Goal: Book appointment/travel/reservation

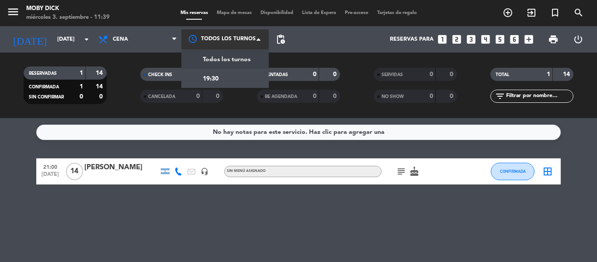
click at [256, 39] on div at bounding box center [224, 39] width 87 height 20
click at [254, 38] on div at bounding box center [224, 39] width 87 height 20
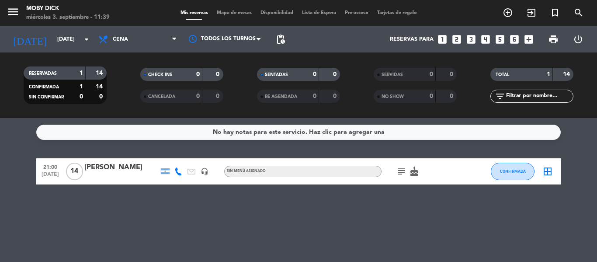
click at [453, 36] on icon "looks_two" at bounding box center [456, 39] width 11 height 11
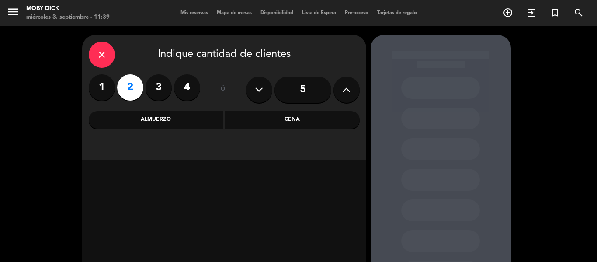
click at [291, 123] on div "Cena" at bounding box center [292, 119] width 135 height 17
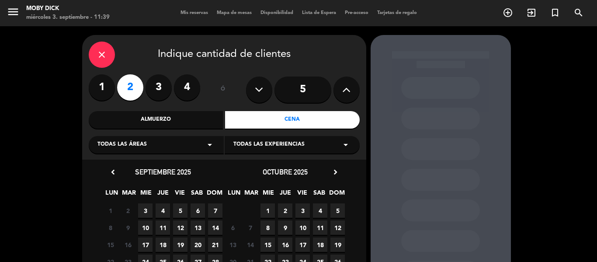
click at [178, 211] on span "5" at bounding box center [180, 210] width 14 height 14
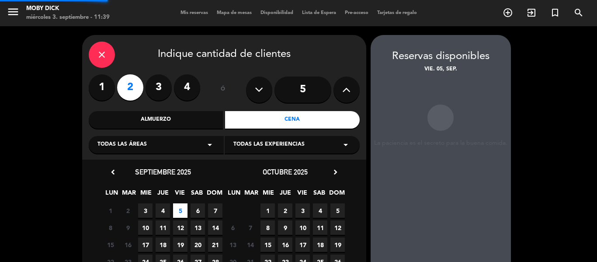
scroll to position [35, 0]
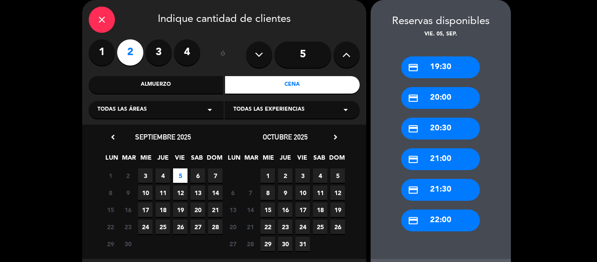
click at [439, 160] on div "credit_card 21:00" at bounding box center [440, 159] width 79 height 22
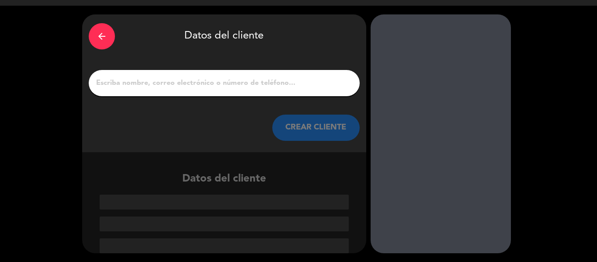
click at [163, 86] on input "1" at bounding box center [224, 83] width 258 height 12
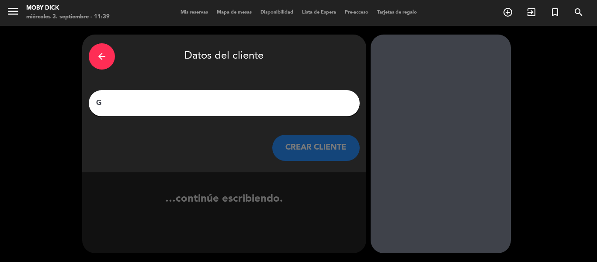
scroll to position [0, 0]
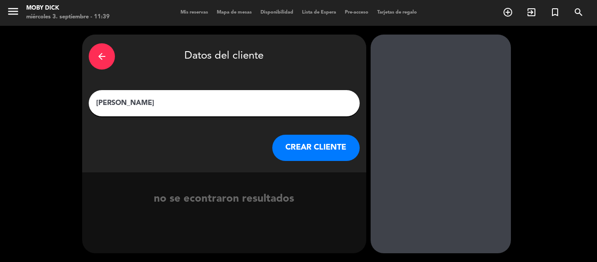
type input "[PERSON_NAME]"
click at [322, 147] on button "CREAR CLIENTE" at bounding box center [315, 148] width 87 height 26
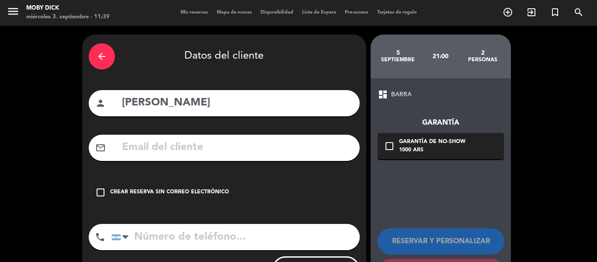
click at [117, 188] on div "Crear reserva sin correo electrónico" at bounding box center [169, 192] width 119 height 9
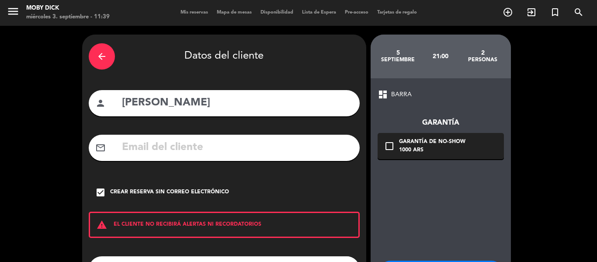
click at [43, 188] on div "arrow_back Datos del cliente person [PERSON_NAME] mail_outline check_box Crear …" at bounding box center [298, 181] width 597 height 311
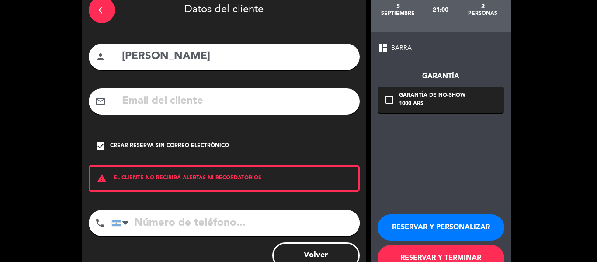
scroll to position [75, 0]
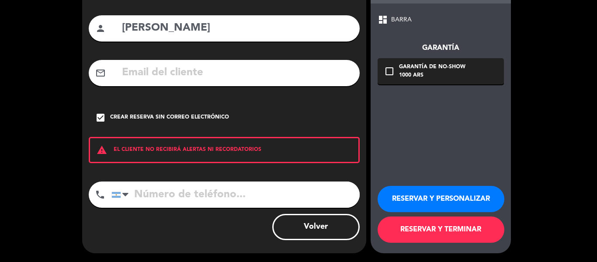
click at [236, 195] on input "tel" at bounding box center [235, 194] width 248 height 26
type input "1168007756"
click at [442, 232] on button "RESERVAR Y TERMINAR" at bounding box center [440, 229] width 127 height 26
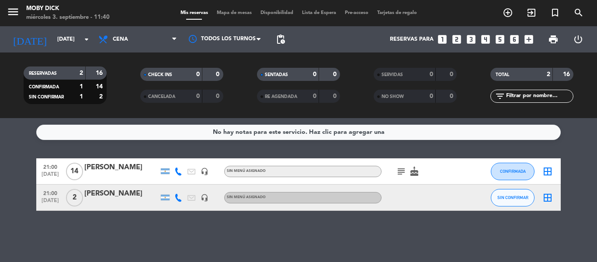
click at [485, 41] on icon "looks_4" at bounding box center [485, 39] width 11 height 11
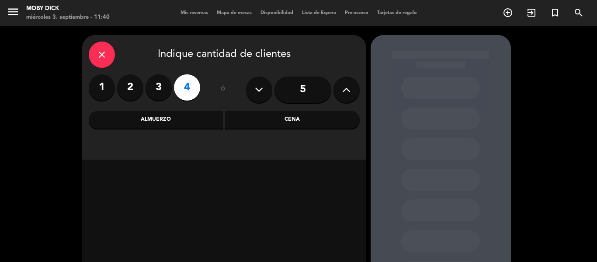
click at [327, 120] on div "Cena" at bounding box center [292, 119] width 135 height 17
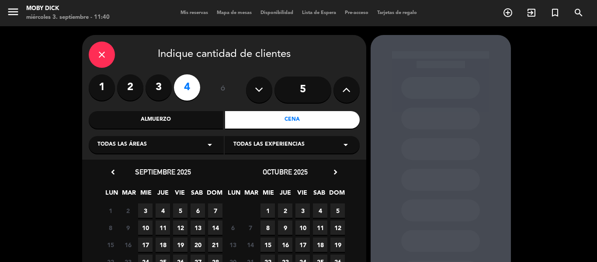
click at [198, 211] on span "6" at bounding box center [197, 210] width 14 height 14
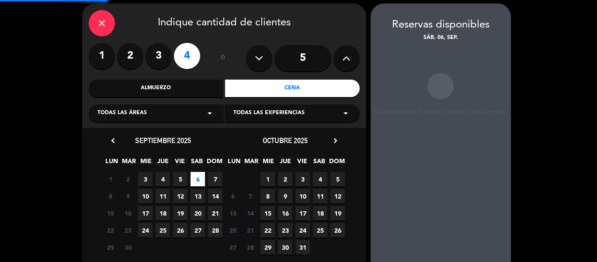
scroll to position [35, 0]
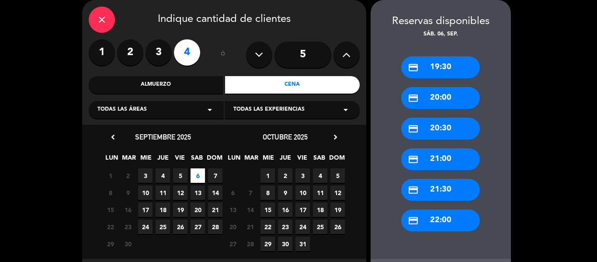
click at [208, 108] on icon "arrow_drop_down" at bounding box center [209, 109] width 10 height 10
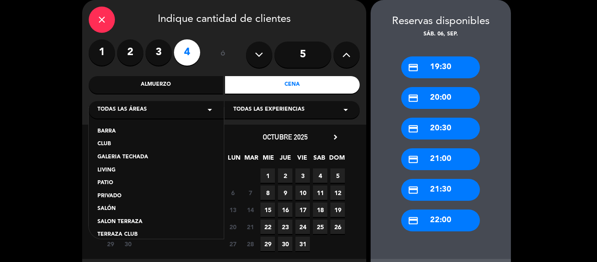
click at [126, 208] on div "SALÓN" at bounding box center [156, 208] width 118 height 9
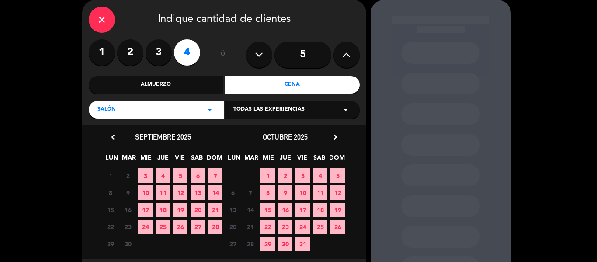
click at [197, 175] on span "6" at bounding box center [197, 175] width 14 height 14
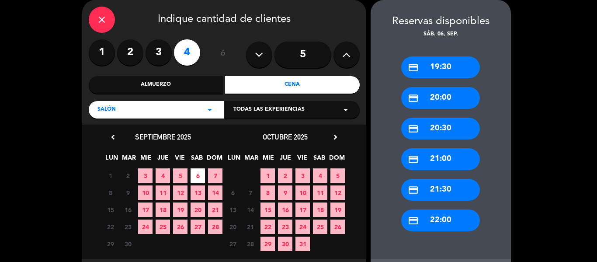
click at [448, 219] on div "credit_card 22:00" at bounding box center [440, 220] width 79 height 22
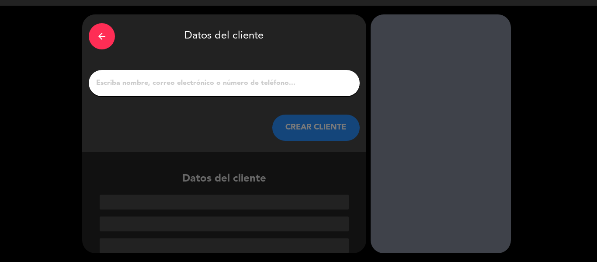
click at [228, 79] on input "1" at bounding box center [224, 83] width 258 height 12
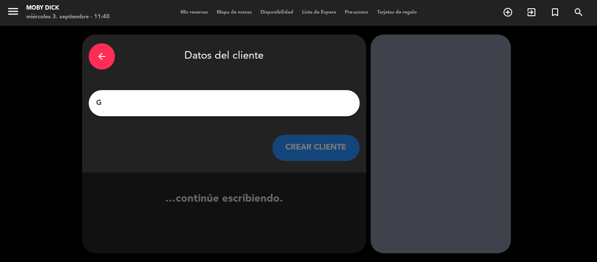
scroll to position [0, 0]
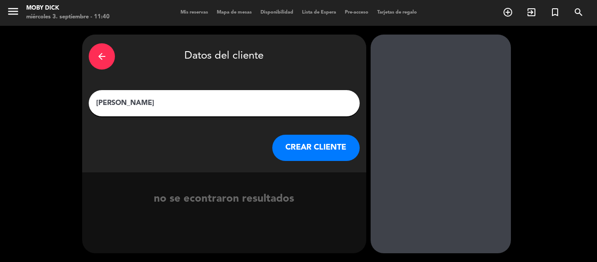
type input "[PERSON_NAME]"
click at [312, 150] on button "CREAR CLIENTE" at bounding box center [315, 148] width 87 height 26
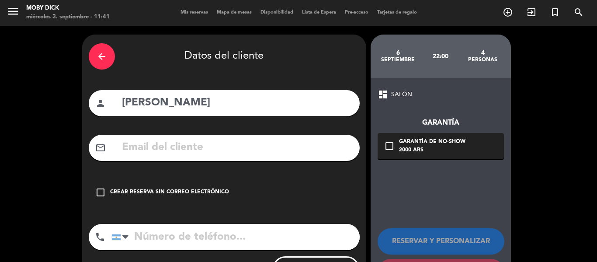
click at [163, 190] on div "Crear reserva sin correo electrónico" at bounding box center [169, 192] width 119 height 9
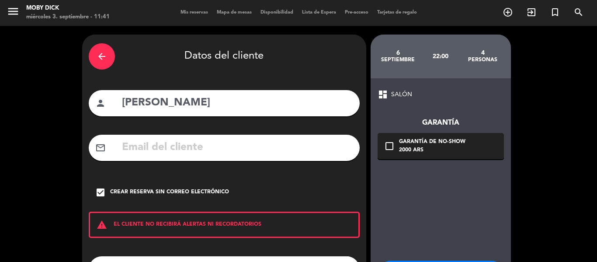
click at [58, 216] on div "arrow_back Datos del cliente person Grisel Fariaz mail_outline check_box Crear …" at bounding box center [298, 181] width 597 height 311
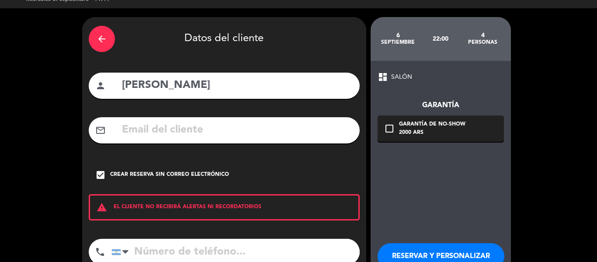
scroll to position [35, 0]
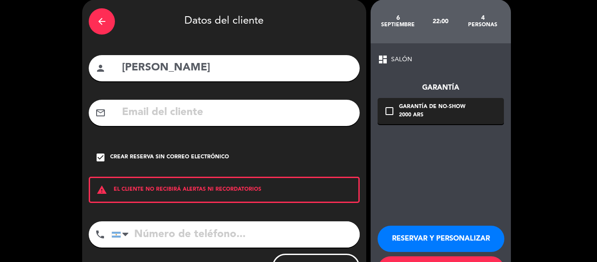
click at [169, 235] on input "tel" at bounding box center [235, 234] width 248 height 26
type input "1130251793"
click at [596, 144] on div "arrow_back Datos del cliente person Grisel Fariaz mail_outline check_box Crear …" at bounding box center [298, 146] width 597 height 311
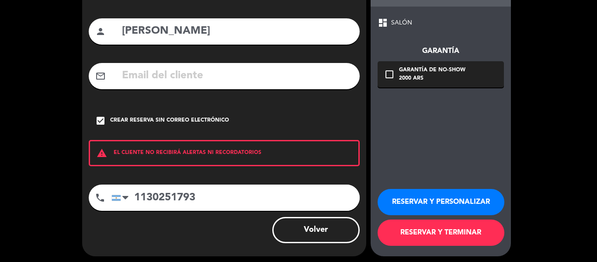
scroll to position [75, 0]
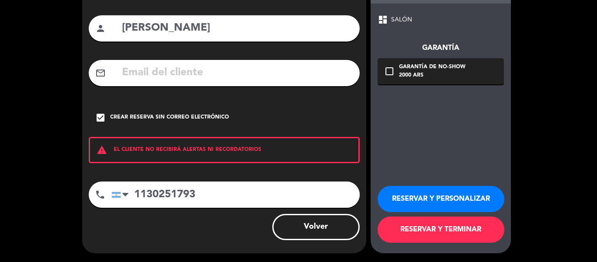
click at [450, 227] on button "RESERVAR Y TERMINAR" at bounding box center [440, 229] width 127 height 26
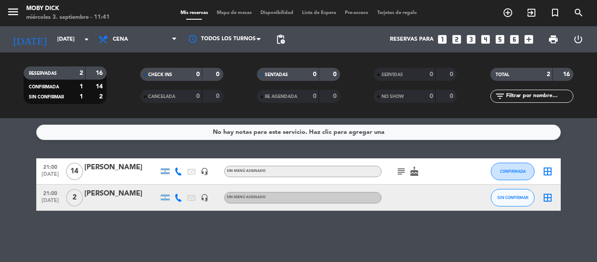
click at [504, 42] on icon "looks_5" at bounding box center [499, 39] width 11 height 11
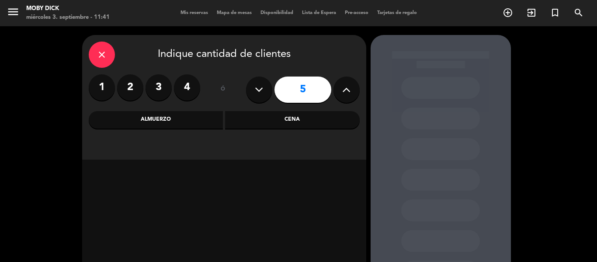
click at [283, 115] on div "Cena" at bounding box center [292, 119] width 135 height 17
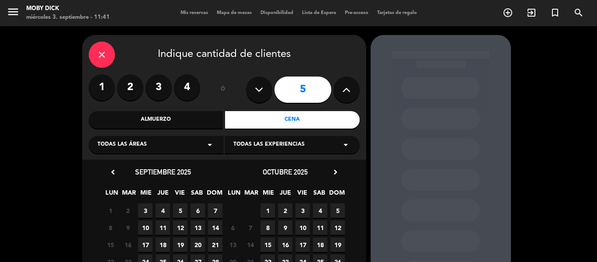
click at [24, 192] on div "close Indique cantidad de clientes 1 2 3 4 ó 5 Almuerzo Cena Todas las áreas ar…" at bounding box center [298, 183] width 597 height 314
click at [163, 204] on span "4" at bounding box center [163, 210] width 14 height 14
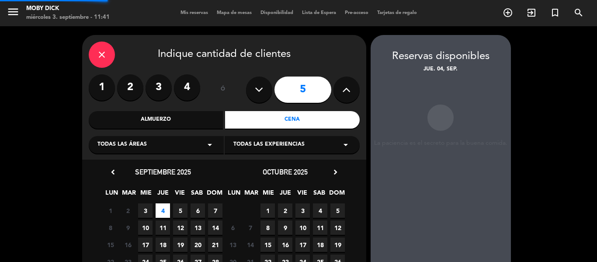
scroll to position [35, 0]
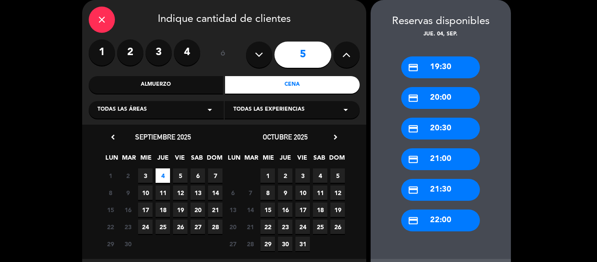
click at [428, 71] on div "credit_card 19:30" at bounding box center [440, 67] width 79 height 22
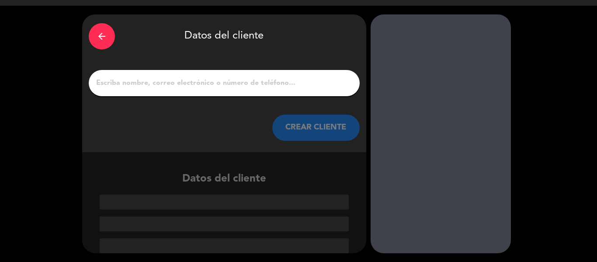
click at [277, 87] on input "1" at bounding box center [224, 83] width 258 height 12
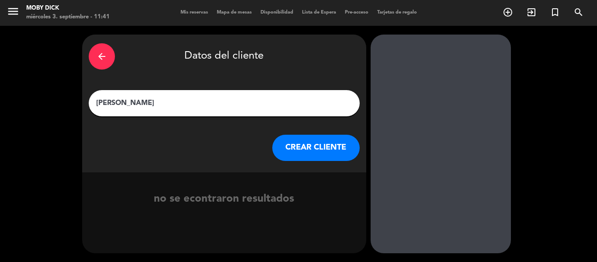
scroll to position [0, 0]
type input "[PERSON_NAME]"
click at [308, 142] on button "CREAR CLIENTE" at bounding box center [315, 148] width 87 height 26
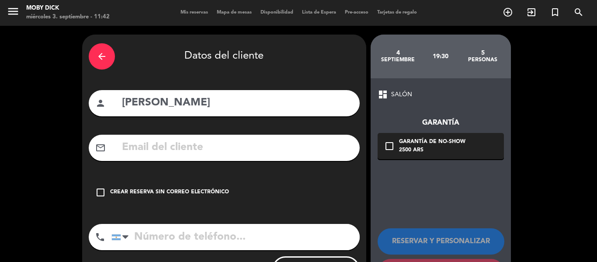
click at [189, 186] on div "check_box_outline_blank Crear reserva sin correo electrónico" at bounding box center [224, 192] width 271 height 26
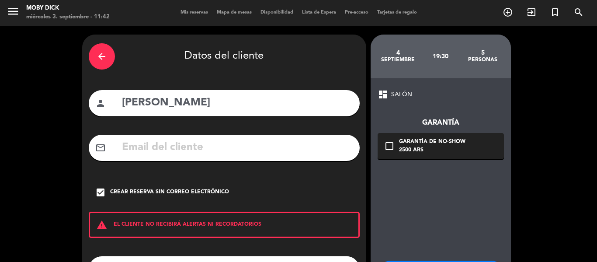
click at [77, 181] on div "arrow_back Datos del cliente person [PERSON_NAME] mail_outline check_box Crear …" at bounding box center [298, 181] width 597 height 311
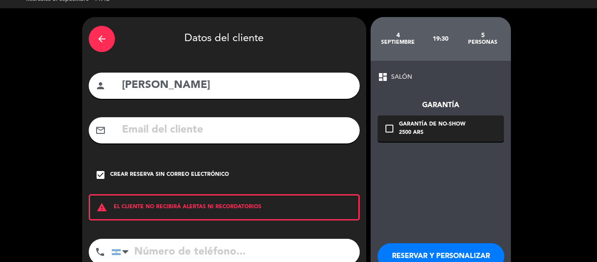
scroll to position [35, 0]
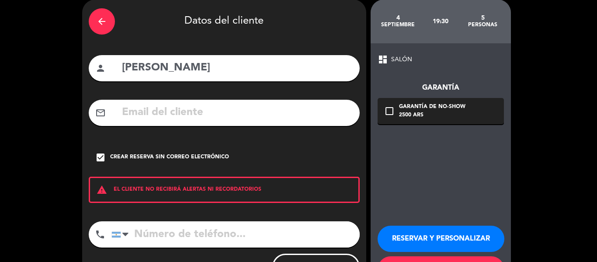
click at [172, 238] on input "tel" at bounding box center [235, 234] width 248 height 26
type input "1168335544"
click at [581, 164] on div "arrow_back Datos del cliente person [PERSON_NAME] mail_outline check_box Crear …" at bounding box center [298, 146] width 597 height 311
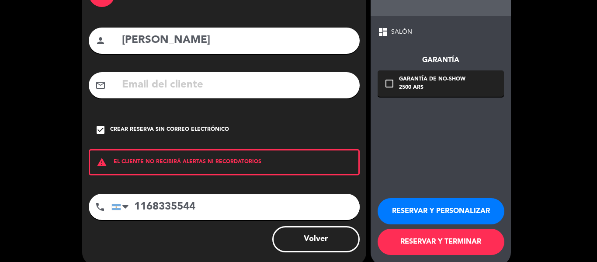
scroll to position [70, 0]
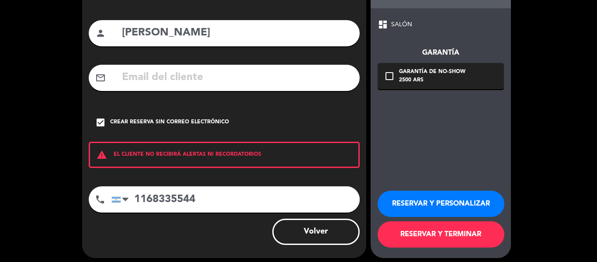
click at [461, 228] on button "RESERVAR Y TERMINAR" at bounding box center [440, 234] width 127 height 26
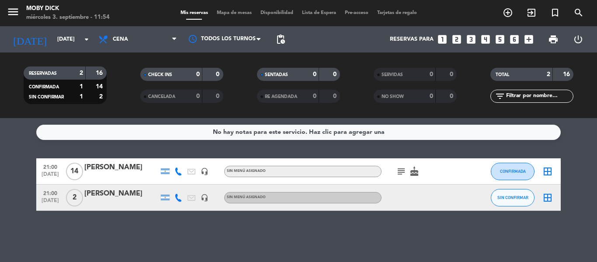
click at [487, 36] on icon "looks_4" at bounding box center [485, 39] width 11 height 11
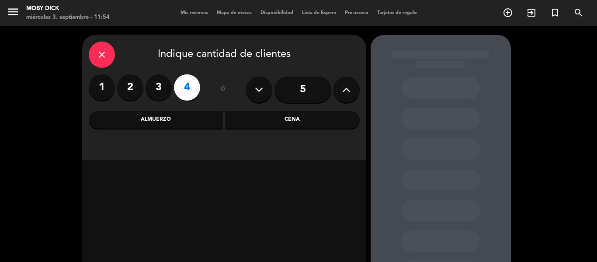
click at [288, 125] on div "Cena" at bounding box center [292, 119] width 135 height 17
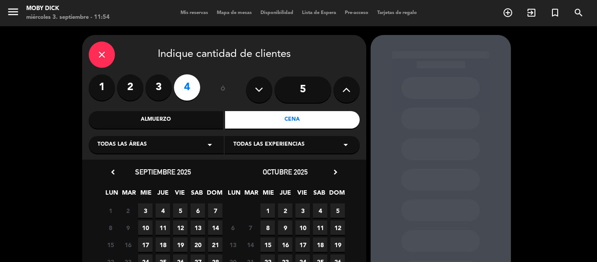
click at [195, 209] on span "6" at bounding box center [197, 210] width 14 height 14
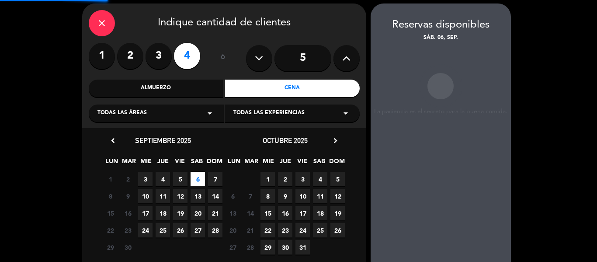
scroll to position [35, 0]
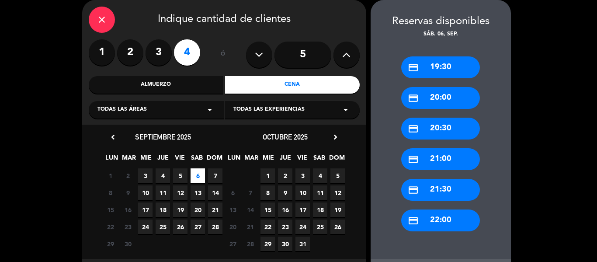
click at [447, 192] on div "credit_card 21:30" at bounding box center [440, 190] width 79 height 22
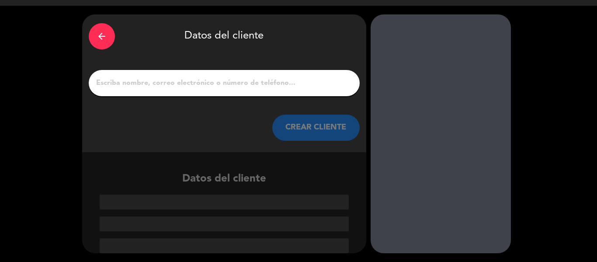
click at [242, 87] on input "1" at bounding box center [224, 83] width 258 height 12
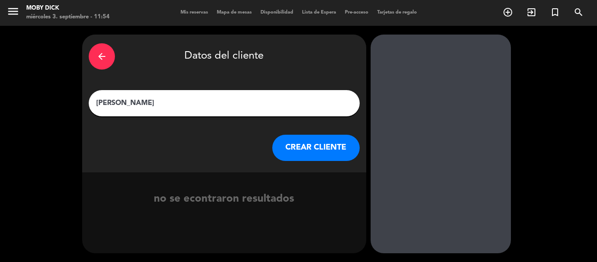
scroll to position [0, 0]
type input "[PERSON_NAME]"
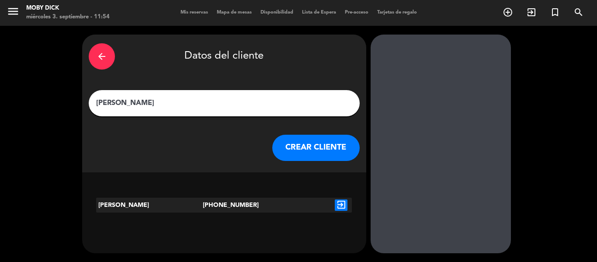
click at [327, 149] on button "CREAR CLIENTE" at bounding box center [315, 148] width 87 height 26
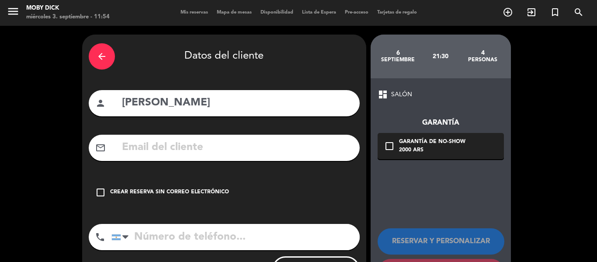
click at [243, 235] on input "tel" at bounding box center [235, 237] width 248 height 26
type input "1165586036"
click at [547, 120] on div "arrow_back Datos del cliente person [PERSON_NAME] mail_outline check_box_outlin…" at bounding box center [298, 165] width 597 height 278
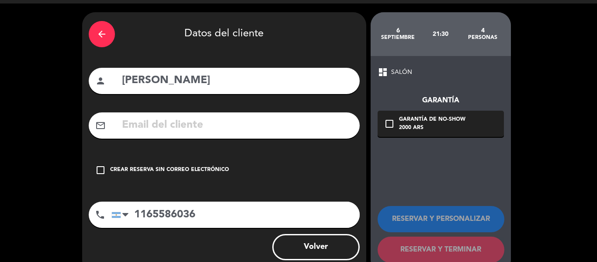
scroll to position [35, 0]
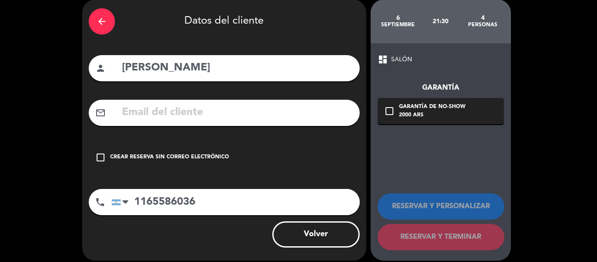
click at [198, 156] on div "Crear reserva sin correo electrónico" at bounding box center [169, 157] width 119 height 9
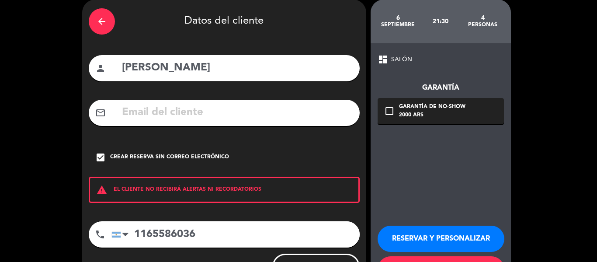
click at [448, 241] on button "RESERVAR Y PERSONALIZAR" at bounding box center [440, 238] width 127 height 26
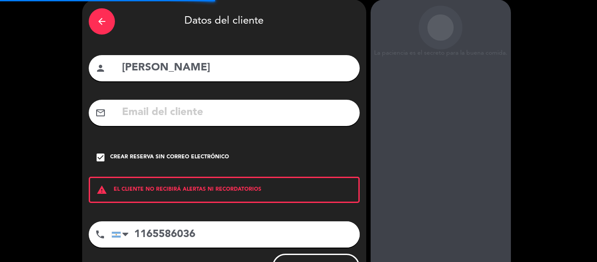
scroll to position [35, 0]
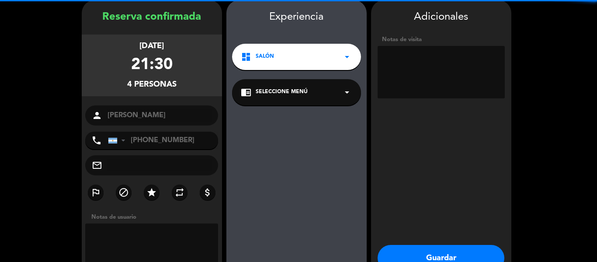
click at [419, 73] on textarea at bounding box center [440, 72] width 127 height 52
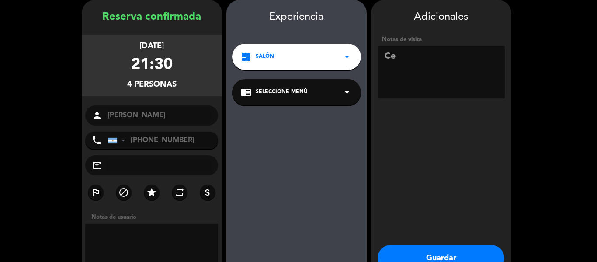
type textarea "C"
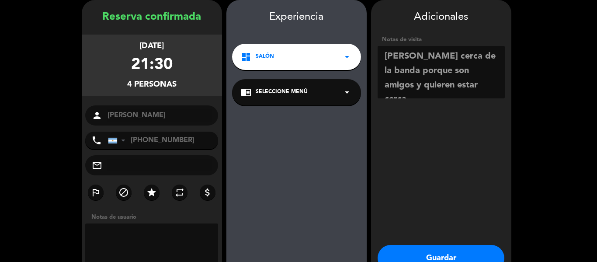
type textarea "[PERSON_NAME] cerca de la banda porque son amigos y quieren estar cerca"
click at [398, 248] on button "Guardar" at bounding box center [440, 258] width 127 height 26
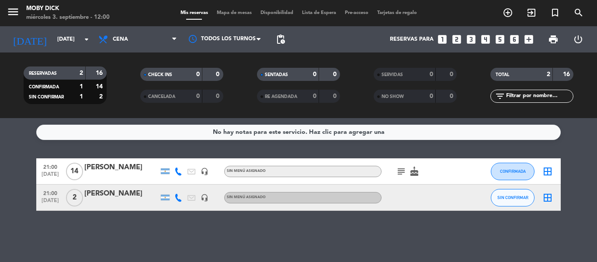
click at [514, 37] on icon "looks_6" at bounding box center [514, 39] width 11 height 11
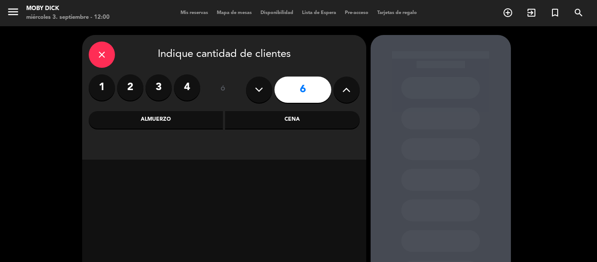
click at [277, 119] on div "Cena" at bounding box center [292, 119] width 135 height 17
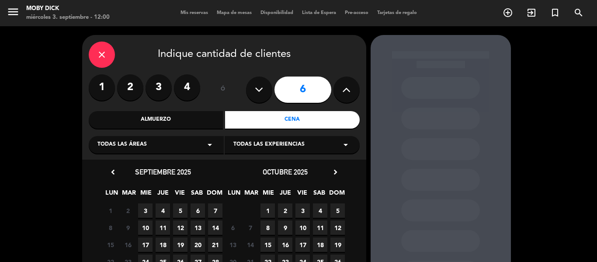
click at [177, 214] on span "5" at bounding box center [180, 210] width 14 height 14
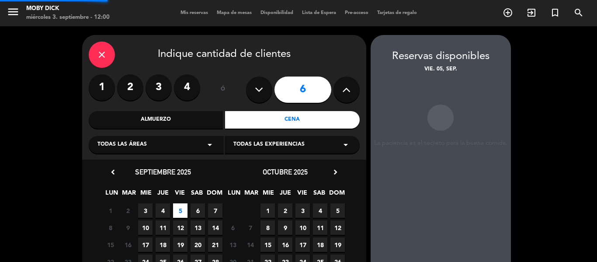
scroll to position [35, 0]
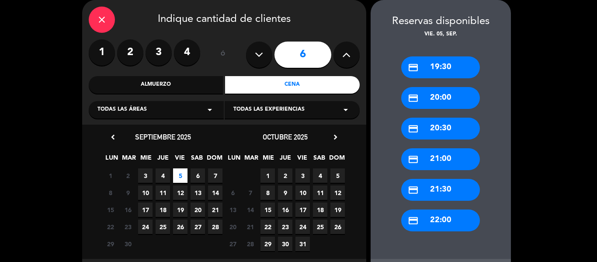
click at [429, 225] on div "credit_card 22:00" at bounding box center [440, 220] width 79 height 22
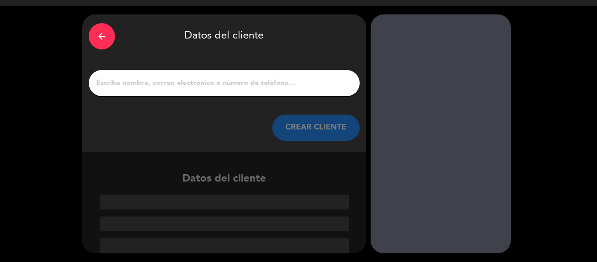
scroll to position [21, 0]
click at [235, 79] on input "1" at bounding box center [224, 83] width 258 height 12
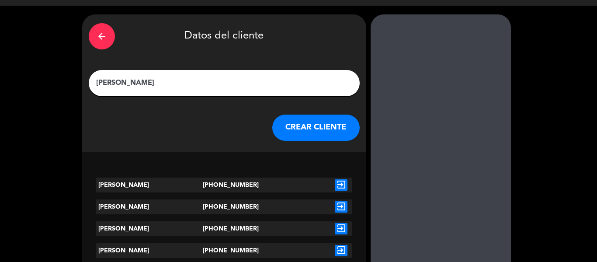
type input "[PERSON_NAME]"
click at [323, 123] on button "CREAR CLIENTE" at bounding box center [315, 127] width 87 height 26
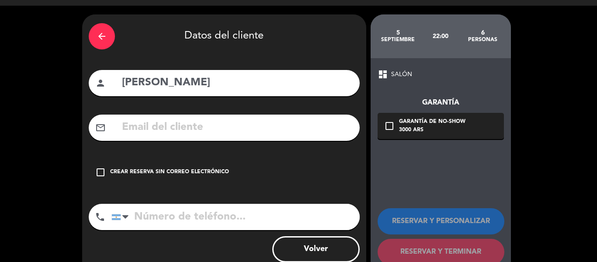
click at [139, 169] on div "Crear reserva sin correo electrónico" at bounding box center [169, 172] width 119 height 9
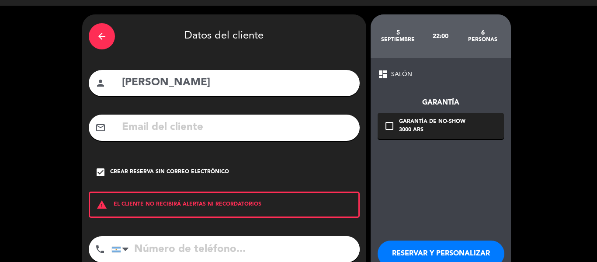
click at [30, 180] on div "arrow_back Datos del cliente person [PERSON_NAME] mail_outline check_box Crear …" at bounding box center [298, 161] width 597 height 311
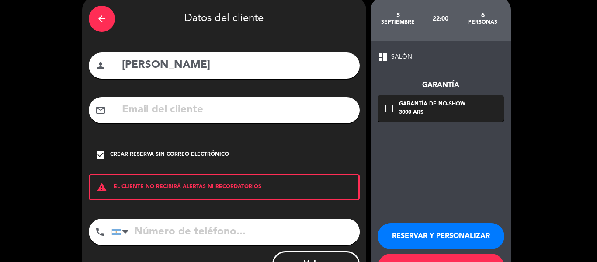
scroll to position [75, 0]
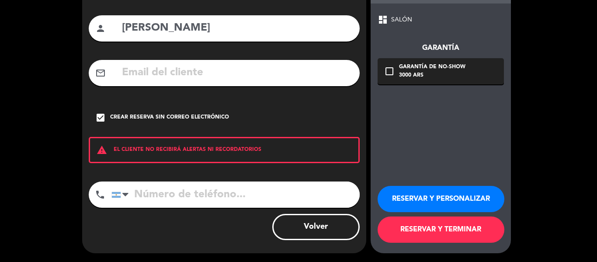
click at [171, 190] on input "tel" at bounding box center [235, 194] width 248 height 26
type input "1169657972"
click at [457, 229] on button "RESERVAR Y TERMINAR" at bounding box center [440, 229] width 127 height 26
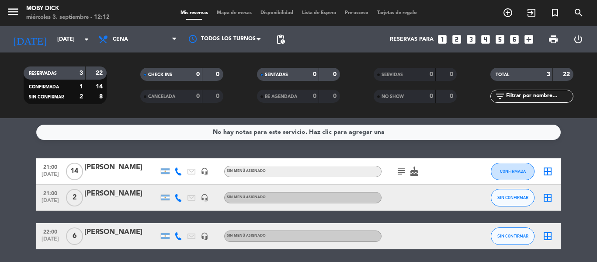
click at [399, 173] on icon "subject" at bounding box center [401, 171] width 10 height 10
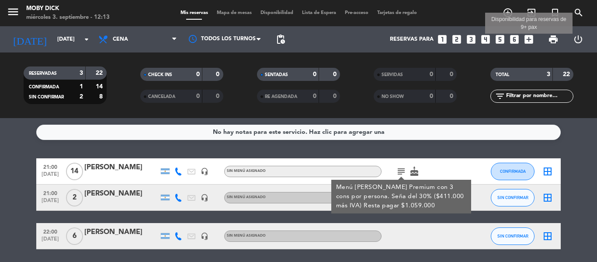
click at [528, 42] on icon "add_box" at bounding box center [528, 39] width 11 height 11
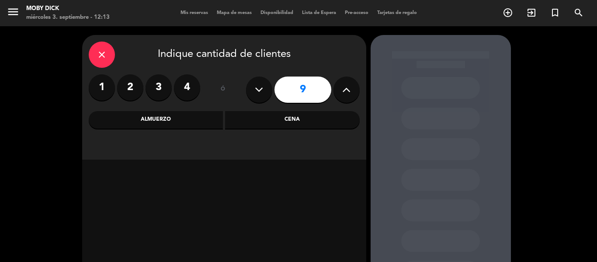
click at [348, 87] on icon at bounding box center [346, 89] width 8 height 13
type input "13"
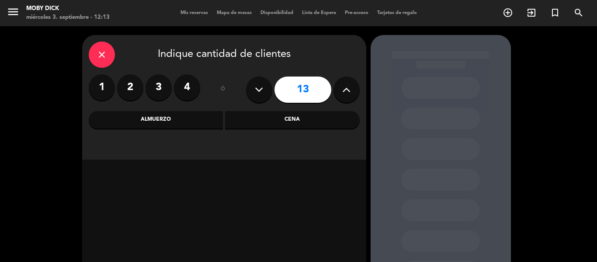
click at [291, 121] on div "Cena" at bounding box center [292, 119] width 135 height 17
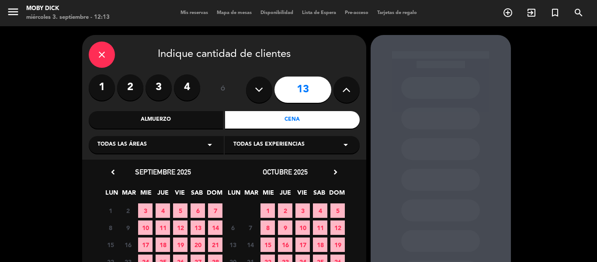
click at [141, 212] on span "3" at bounding box center [145, 210] width 14 height 14
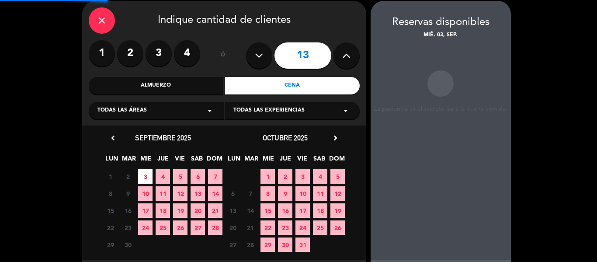
scroll to position [35, 0]
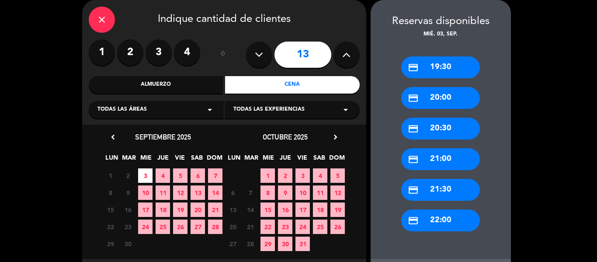
click at [428, 224] on div "credit_card 22:00" at bounding box center [440, 220] width 79 height 22
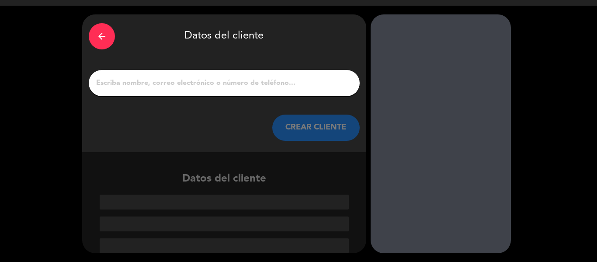
click at [228, 80] on input "1" at bounding box center [224, 83] width 258 height 12
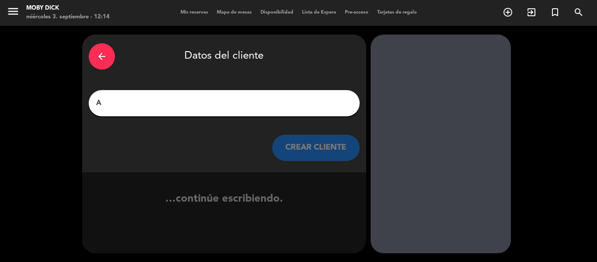
scroll to position [0, 0]
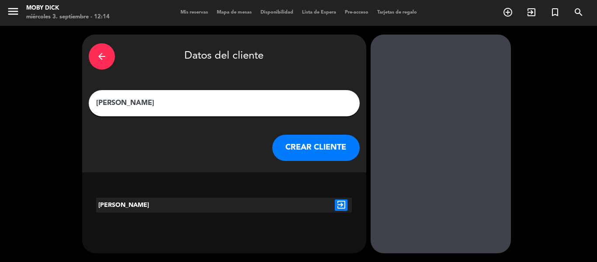
type input "[PERSON_NAME]"
click at [340, 206] on icon "exit_to_app" at bounding box center [341, 204] width 13 height 11
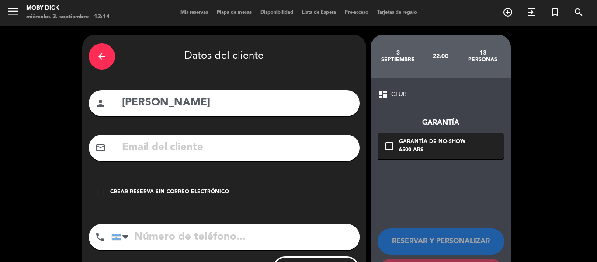
click at [202, 189] on div "Crear reserva sin correo electrónico" at bounding box center [169, 192] width 119 height 9
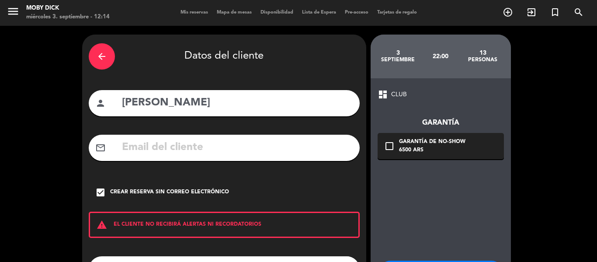
drag, startPoint x: 14, startPoint y: 180, endPoint x: 479, endPoint y: 197, distance: 465.2
click at [479, 197] on div "arrow_back Datos del cliente person [PERSON_NAME] mail_outline check_box Crear …" at bounding box center [298, 181] width 597 height 311
click at [572, 161] on div "arrow_back Datos del cliente person [PERSON_NAME] mail_outline check_box Crear …" at bounding box center [298, 181] width 597 height 311
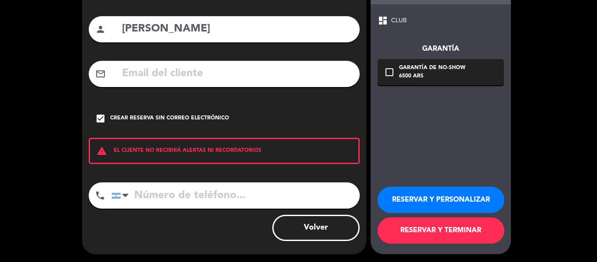
scroll to position [75, 0]
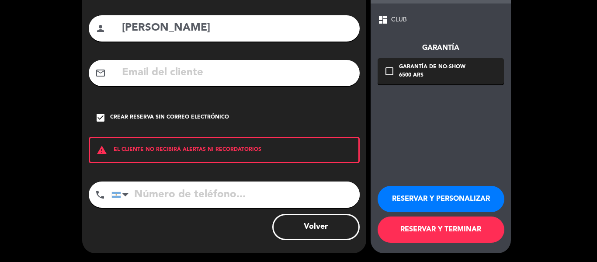
click at [436, 199] on button "RESERVAR Y PERSONALIZAR" at bounding box center [440, 199] width 127 height 26
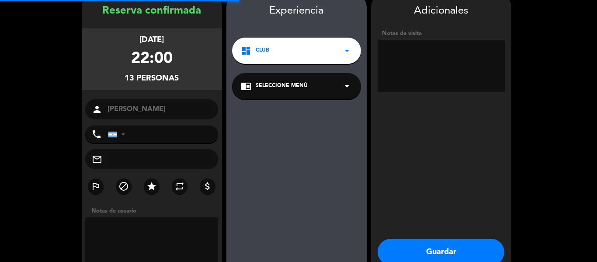
scroll to position [35, 0]
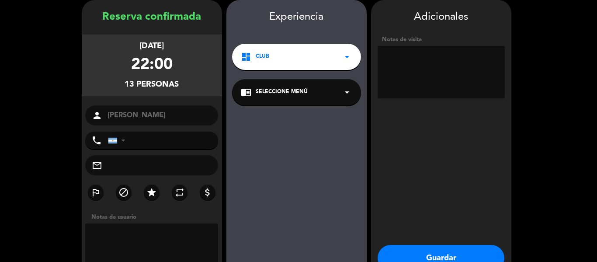
click at [441, 51] on textarea at bounding box center [440, 72] width 127 height 52
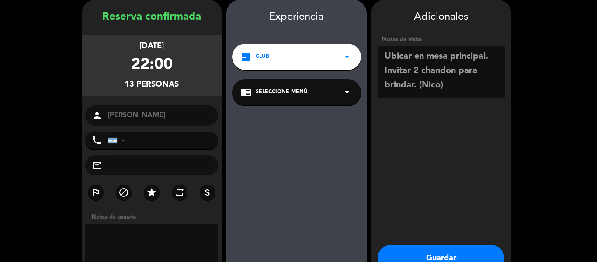
type textarea "Ubicar en mesa principal. Invitar 2 chandon para brindar. (Nico)"
click at [565, 174] on booking-confirmed "Reserva confirmada [DATE] 22:00 13 personas person [PERSON_NAME] phone [GEOGRAP…" at bounding box center [298, 153] width 579 height 306
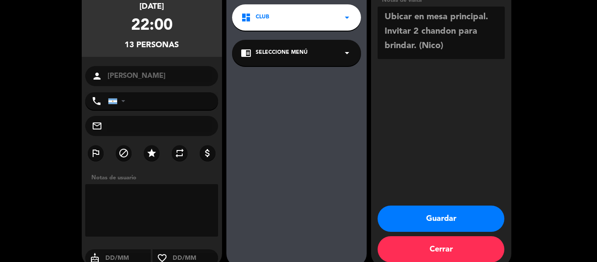
scroll to position [88, 0]
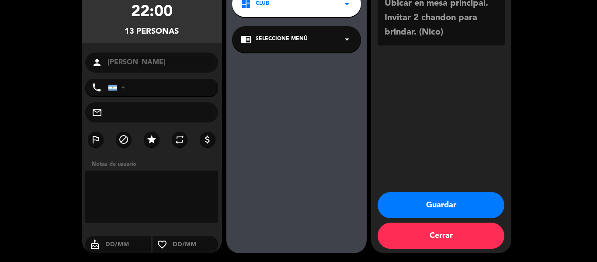
click at [436, 205] on button "Guardar" at bounding box center [440, 205] width 127 height 26
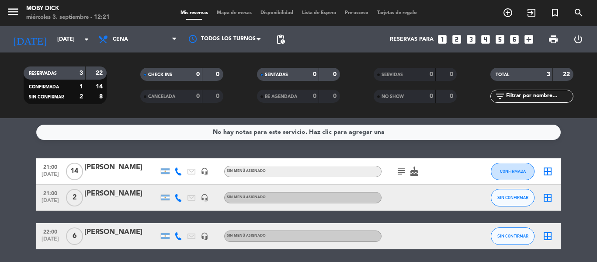
click at [344, 144] on div "No hay notas para este servicio. Haz clic para agregar una 21:00 [DATE] [PERSON…" at bounding box center [298, 190] width 597 height 144
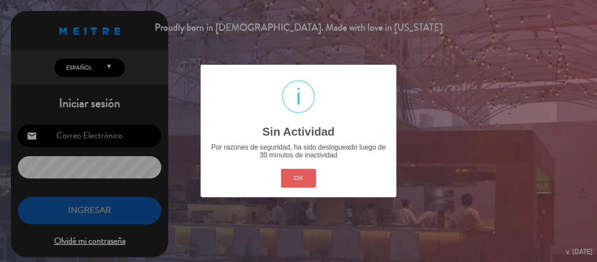
click at [291, 185] on button "OK" at bounding box center [298, 178] width 35 height 19
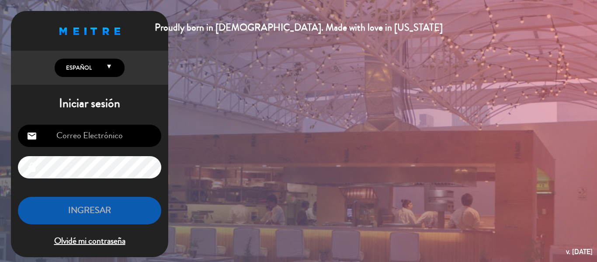
click at [98, 135] on input "email" at bounding box center [89, 136] width 143 height 22
type input "[EMAIL_ADDRESS][DOMAIN_NAME]"
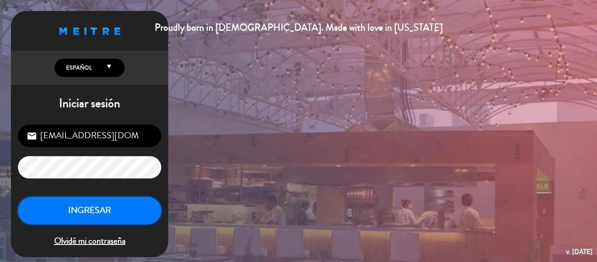
click at [76, 214] on button "INGRESAR" at bounding box center [89, 211] width 143 height 28
